Goal: Information Seeking & Learning: Check status

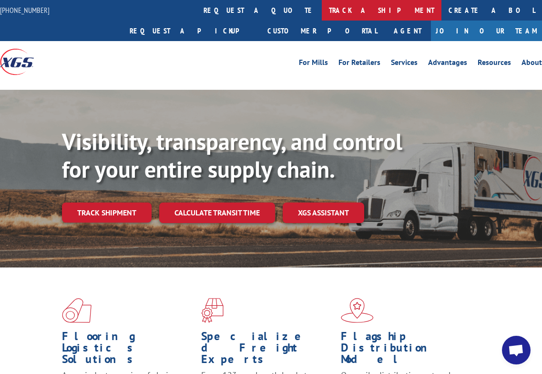
click at [322, 12] on link "track a shipment" at bounding box center [382, 10] width 120 height 21
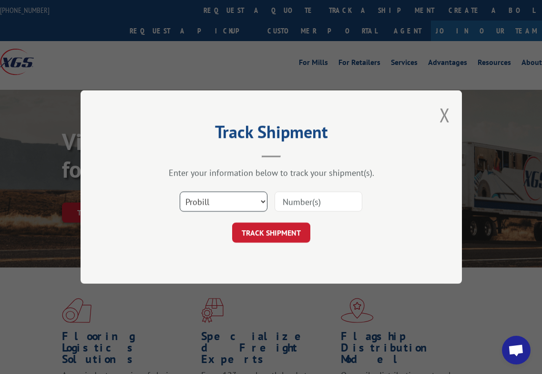
drag, startPoint x: 251, startPoint y: 194, endPoint x: 250, endPoint y: 200, distance: 6.7
click at [251, 194] on select "Select category... Probill BOL PO" at bounding box center [224, 201] width 88 height 20
select select "bol"
click at [180, 191] on select "Select category... Probill BOL PO" at bounding box center [224, 201] width 88 height 20
click at [293, 203] on input at bounding box center [319, 201] width 88 height 20
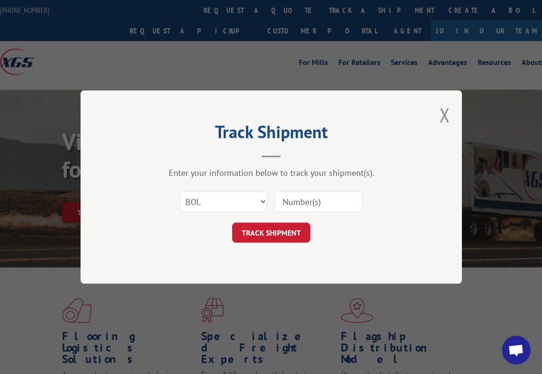
paste input "6046073"
type input "6046073"
click at [276, 239] on button "TRACK SHIPMENT" at bounding box center [271, 232] width 78 height 20
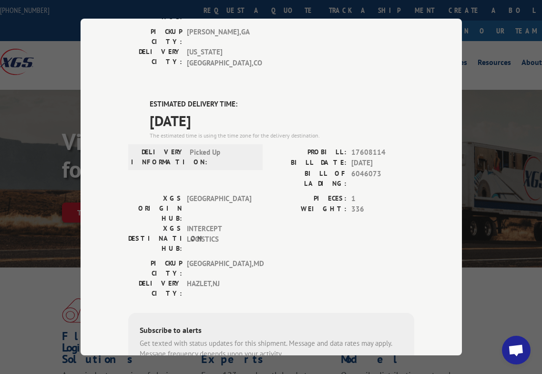
scroll to position [371, 0]
